Goal: Information Seeking & Learning: Learn about a topic

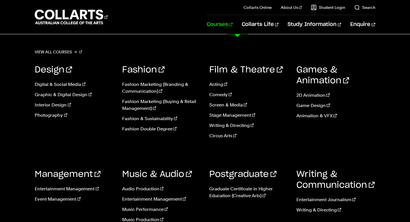
scroll to position [258, 0]
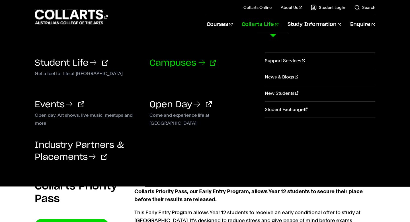
click at [194, 62] on link "Campuses" at bounding box center [183, 63] width 66 height 9
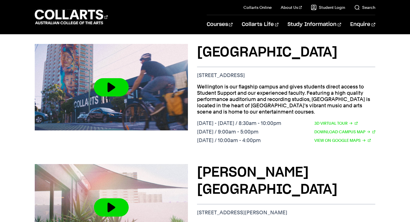
scroll to position [234, 0]
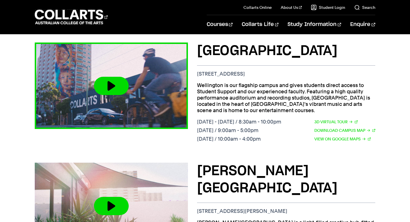
click at [111, 112] on img at bounding box center [111, 85] width 169 height 95
click at [109, 91] on button at bounding box center [111, 86] width 35 height 18
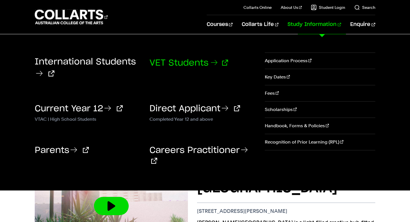
click at [195, 62] on link "VET Students" at bounding box center [189, 63] width 79 height 9
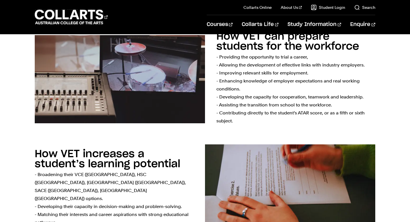
scroll to position [339, 0]
